Goal: Use online tool/utility: Utilize a website feature to perform a specific function

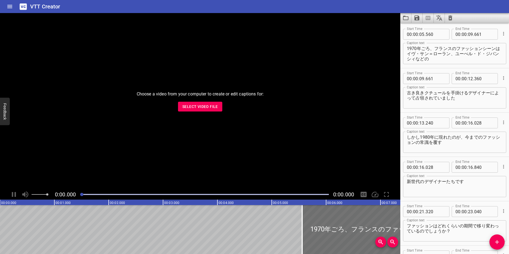
scroll to position [1852, 0]
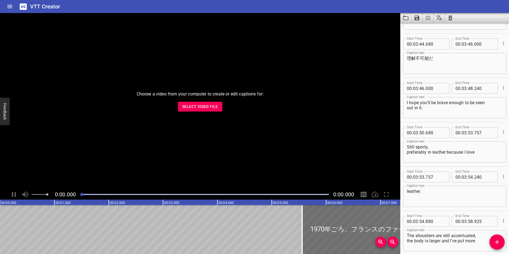
click at [448, 105] on textarea "I hope you'll be brave enough to be seen out in it." at bounding box center [455, 107] width 96 height 15
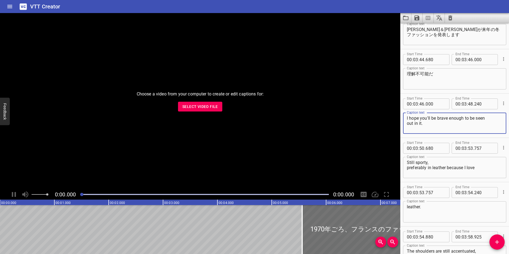
scroll to position [1837, 0]
click at [422, 114] on div "I hope you'll be brave enough to be seen out in it. Caption text" at bounding box center [454, 122] width 103 height 21
click at [409, 117] on textarea "I hope you'll be brave enough to be seen out in it." at bounding box center [455, 122] width 96 height 15
drag, startPoint x: 430, startPoint y: 123, endPoint x: 433, endPoint y: 131, distance: 8.6
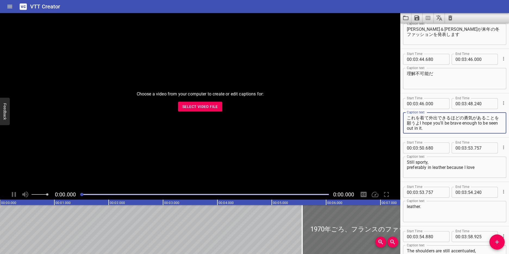
click at [433, 131] on div "これを着て外出できるほどの勇気があることを願うよI hope you'll be brave enough to be seen out in it. Cap…" at bounding box center [454, 122] width 103 height 21
type textarea "これを着て外出できるほどの勇気があることを願うよ"
click at [431, 167] on textarea "Still sporty, preferably in leather because I love" at bounding box center [455, 167] width 96 height 15
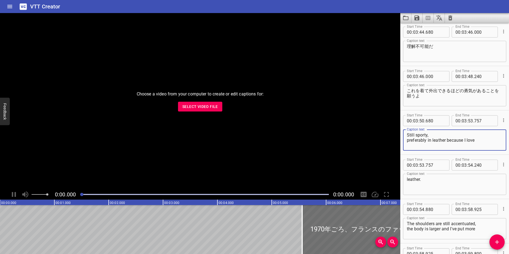
scroll to position [1865, 0]
click at [415, 136] on textarea "Still sporty, preferably in leather because I love" at bounding box center [455, 139] width 96 height 15
click at [408, 132] on textarea "Still sporty, preferably in leather because I love" at bounding box center [455, 139] width 96 height 15
drag, startPoint x: 411, startPoint y: 139, endPoint x: 479, endPoint y: 153, distance: 69.3
click at [479, 153] on div "Start Time 00 : 03 : 50 . 680 Start Time End Time 00 : 03 : 53 . 757 End Time C…" at bounding box center [455, 132] width 109 height 44
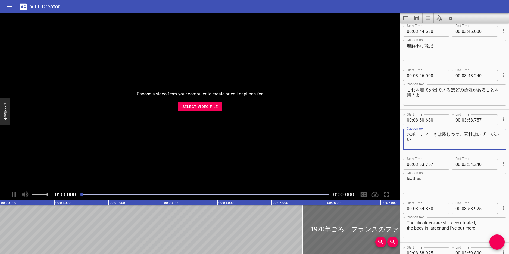
type textarea "スポーティーさは残しつつ、素材はレザーがいい"
click at [417, 180] on textarea "leather." at bounding box center [455, 183] width 96 height 15
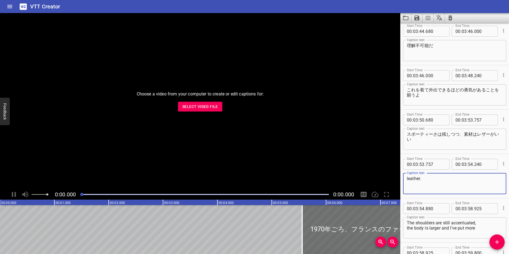
click at [417, 180] on textarea "leather." at bounding box center [455, 183] width 96 height 15
type textarea "ｂ"
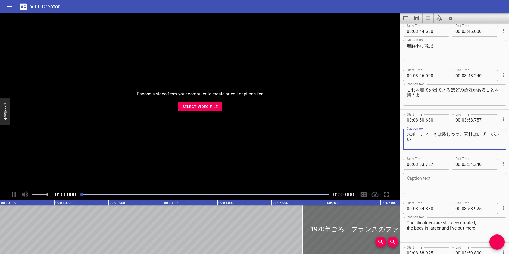
click at [433, 142] on textarea "スポーティーさは残しつつ、素材はレザーがいい" at bounding box center [455, 139] width 96 height 15
click at [432, 176] on textarea at bounding box center [455, 183] width 96 height 15
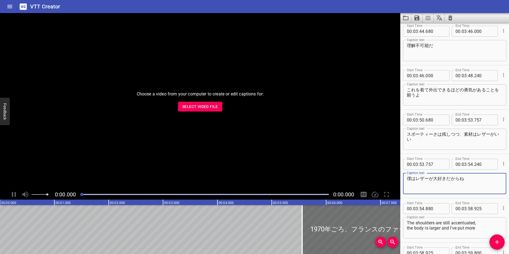
type textarea "僕はレザーが大好きだからね"
